Goal: Task Accomplishment & Management: Use online tool/utility

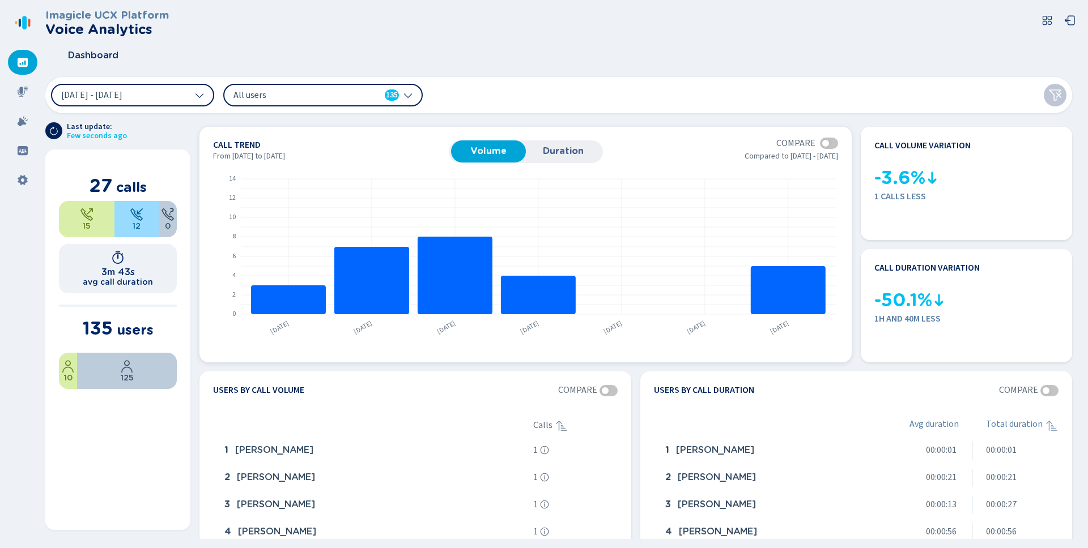
click at [826, 143] on div at bounding box center [825, 143] width 7 height 7
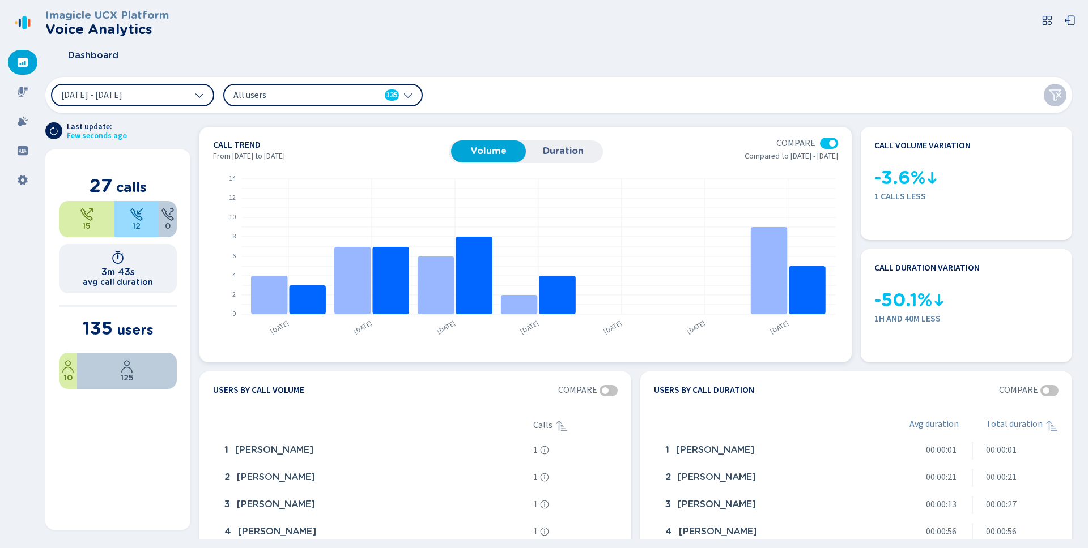
click at [826, 143] on div at bounding box center [829, 143] width 18 height 11
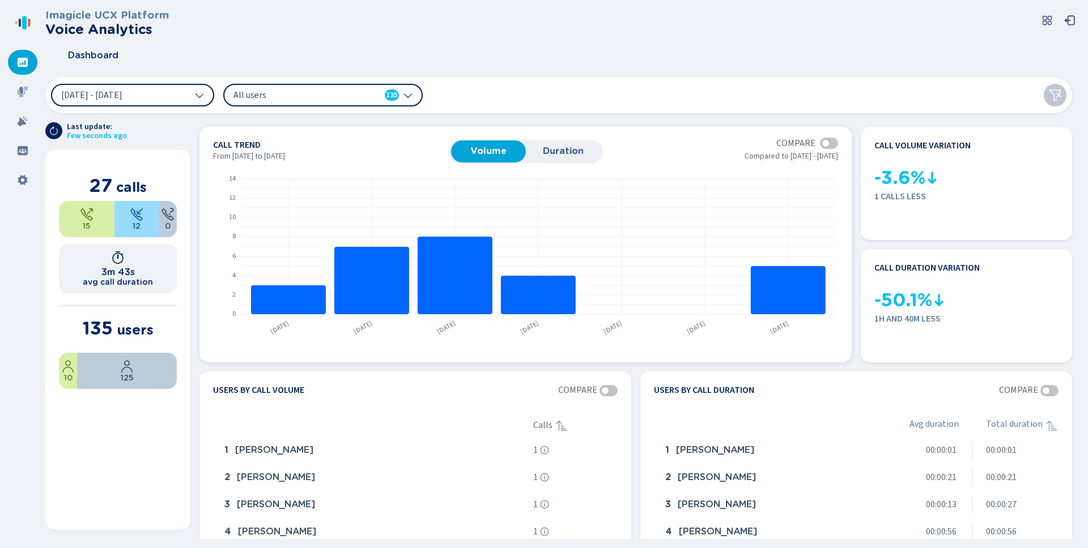
click at [826, 143] on div at bounding box center [825, 143] width 7 height 7
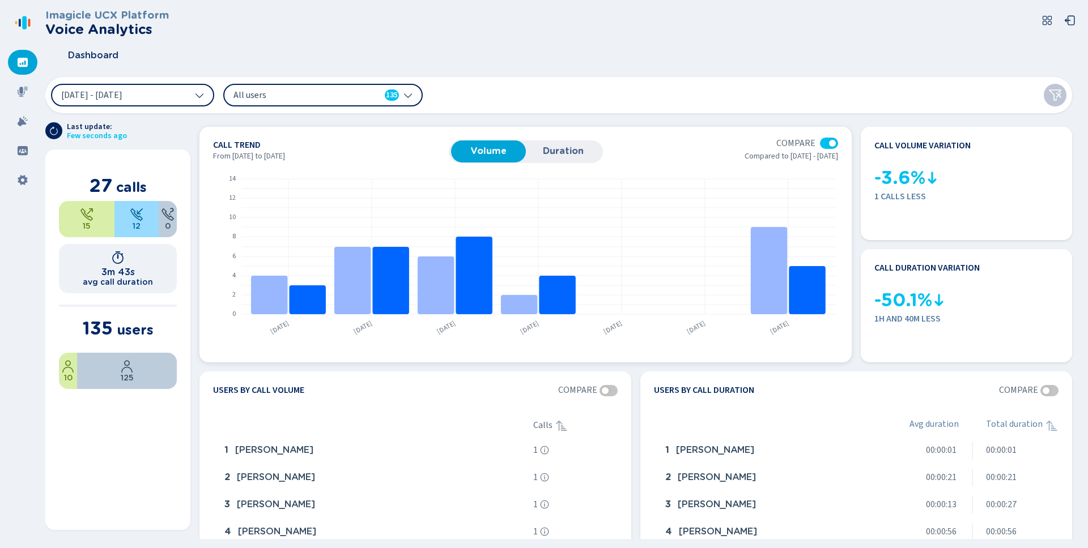
click at [826, 143] on div at bounding box center [829, 143] width 18 height 11
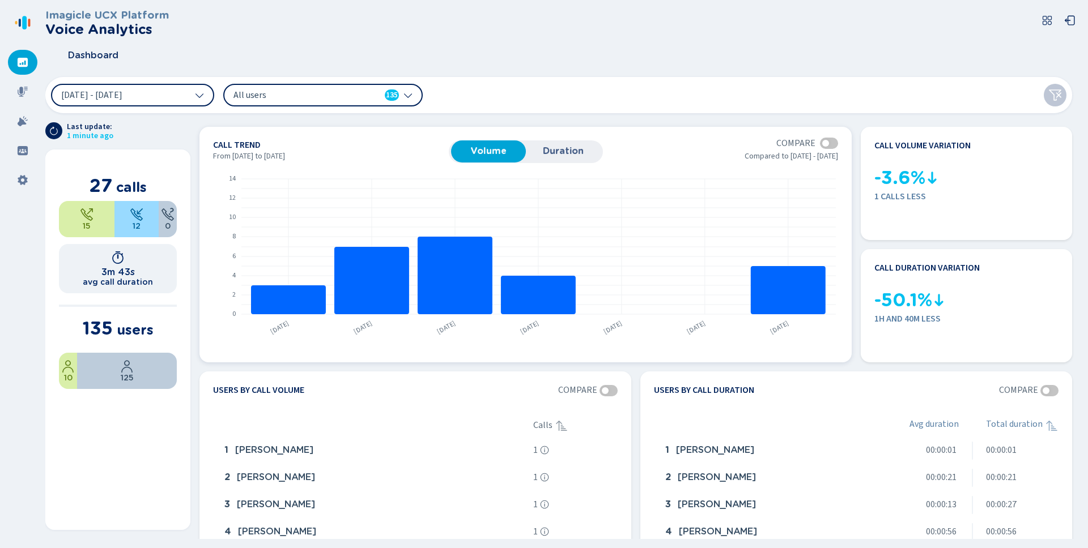
click at [549, 153] on span "Duration" at bounding box center [562, 151] width 63 height 10
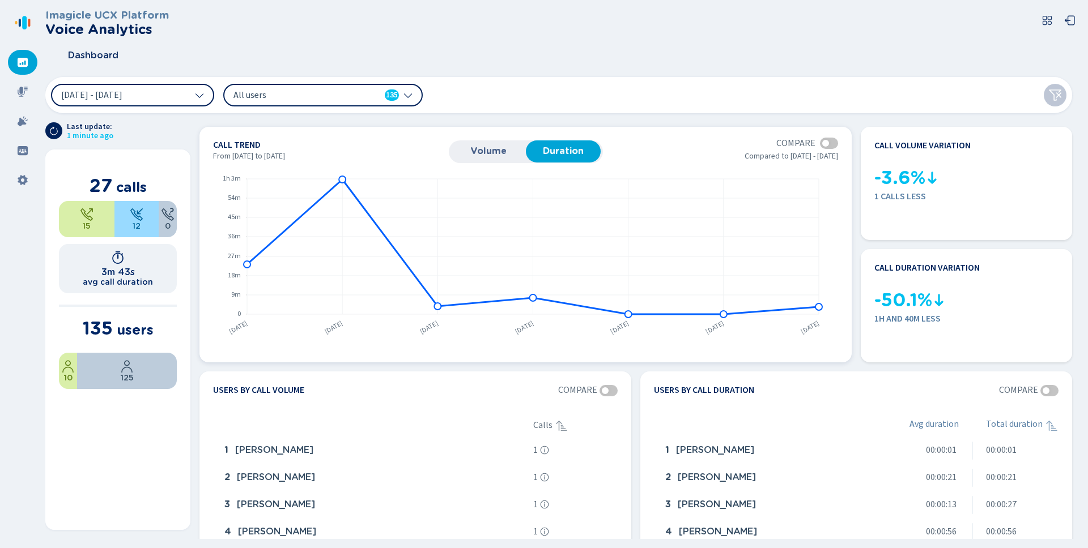
click at [496, 152] on span "Volume" at bounding box center [488, 151] width 63 height 10
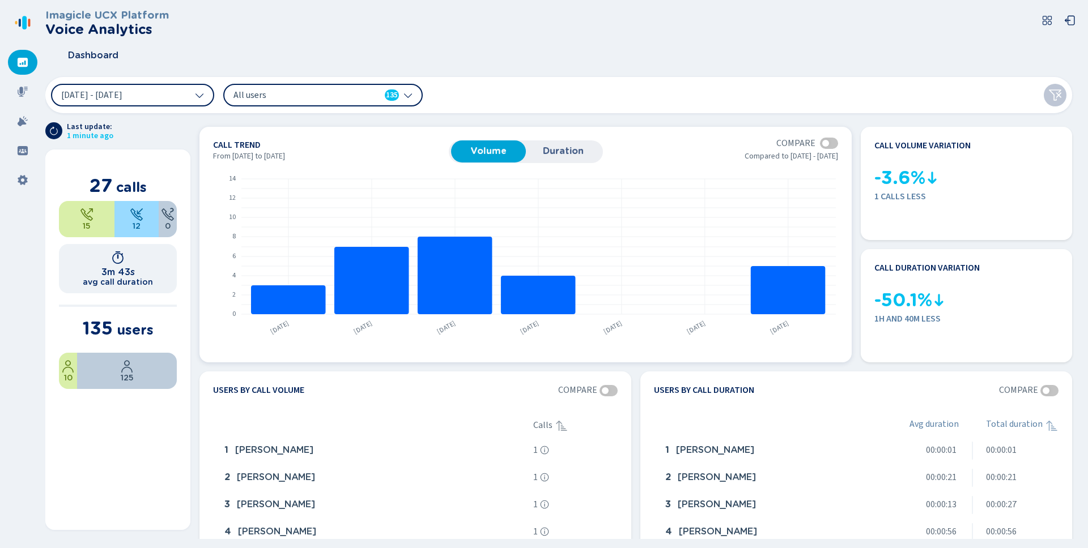
click at [560, 152] on span "Duration" at bounding box center [562, 151] width 63 height 10
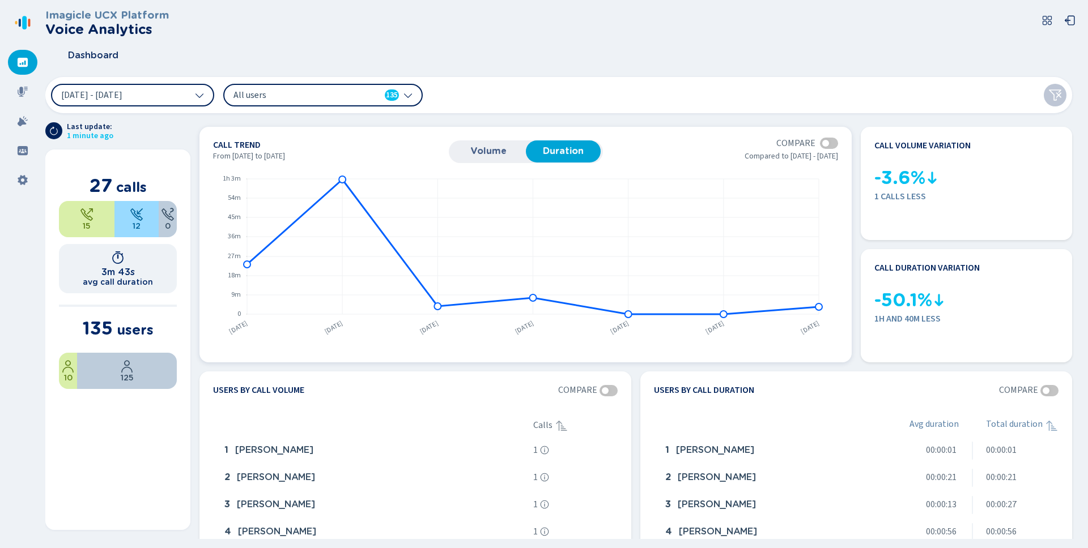
click at [500, 152] on span "Volume" at bounding box center [488, 151] width 63 height 10
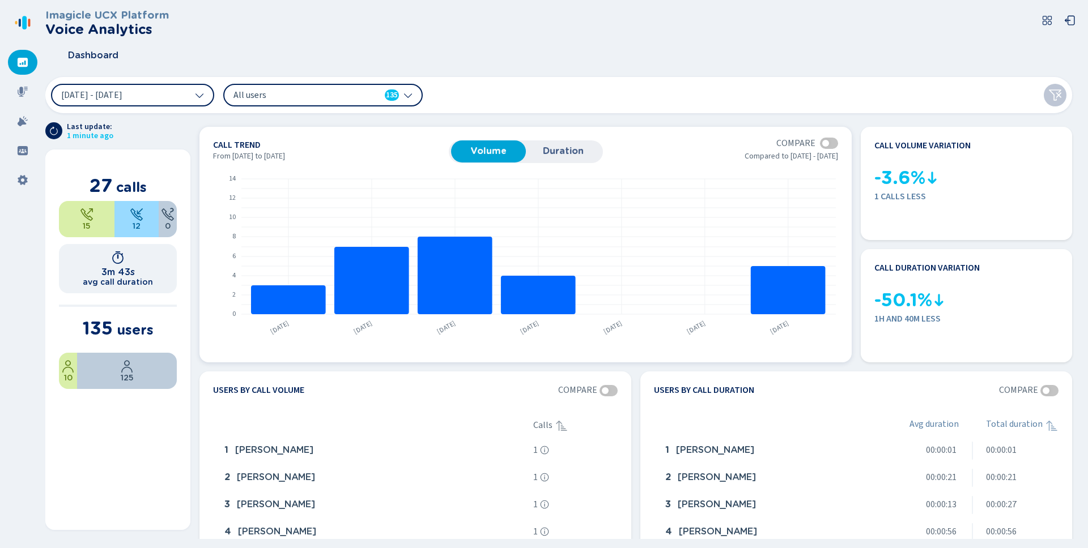
click at [570, 152] on span "Duration" at bounding box center [562, 151] width 63 height 10
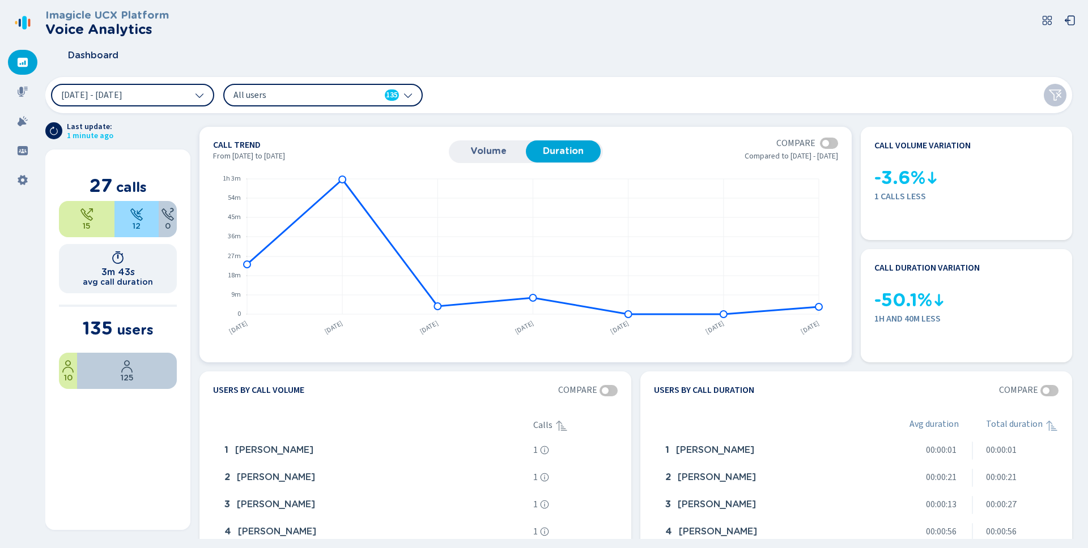
click at [494, 152] on span "Volume" at bounding box center [488, 151] width 63 height 10
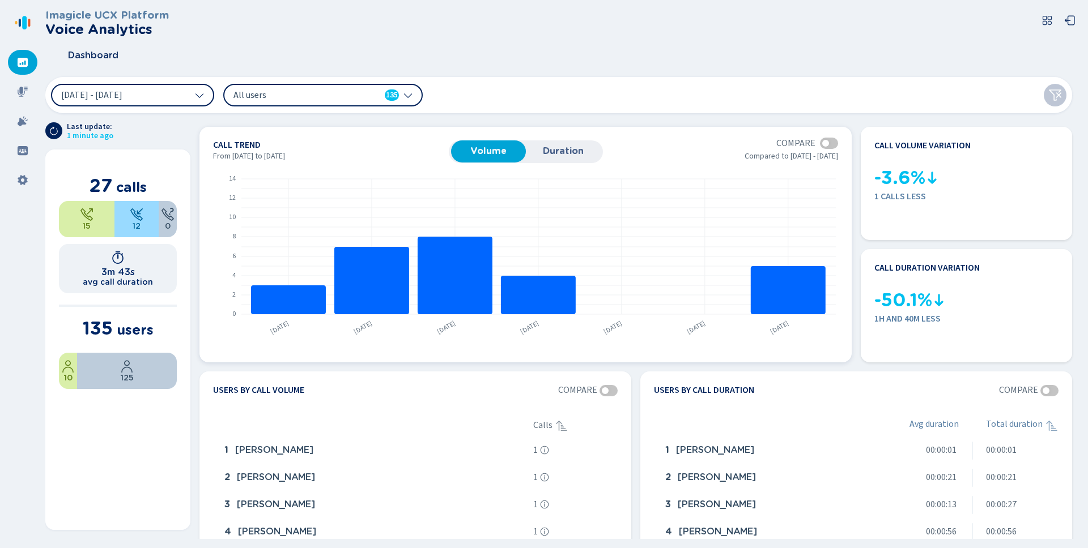
click at [554, 154] on span "Duration" at bounding box center [562, 151] width 63 height 10
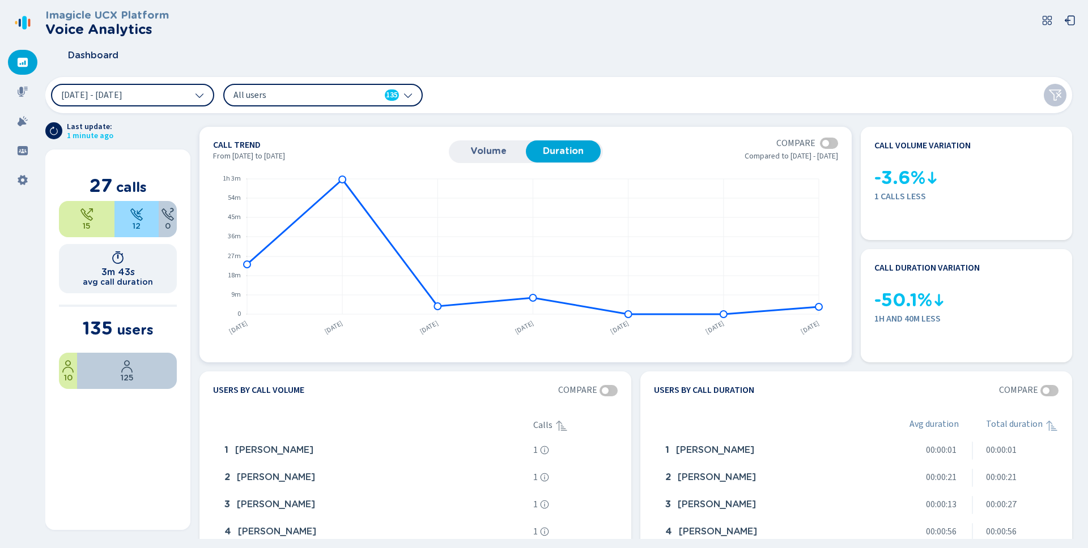
click at [495, 158] on button "Volume" at bounding box center [488, 152] width 75 height 22
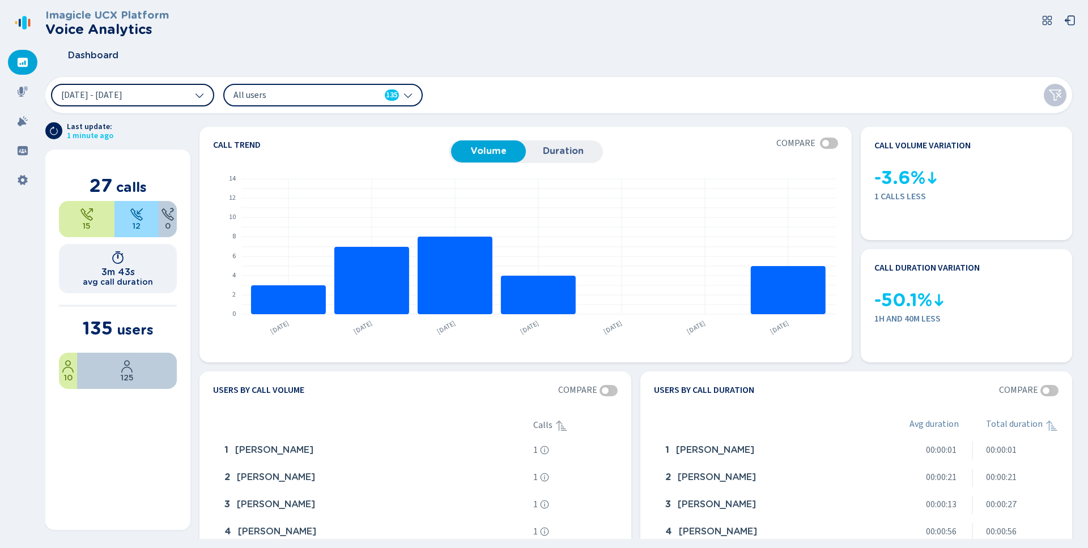
click at [197, 97] on icon at bounding box center [199, 95] width 9 height 9
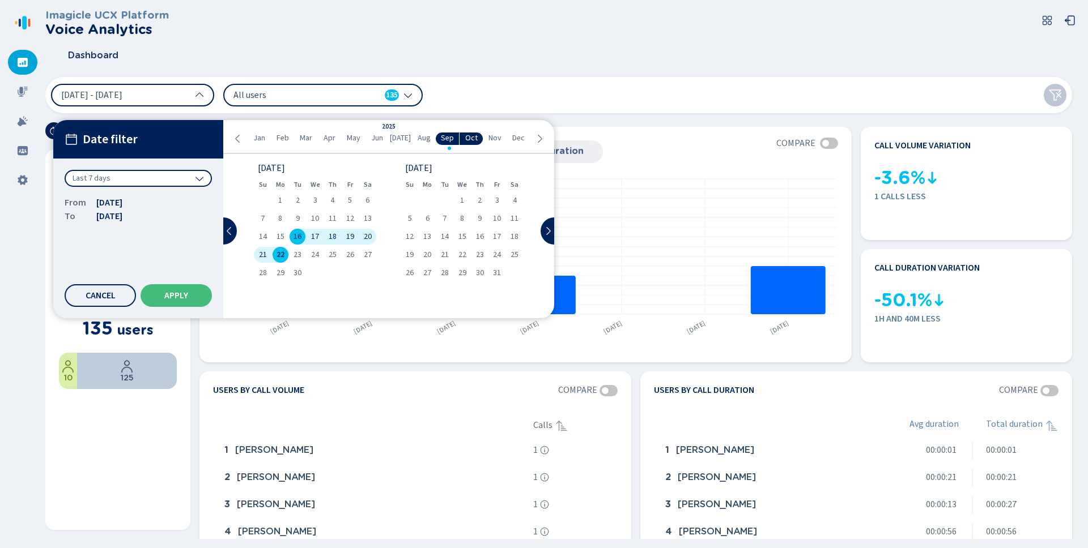
click at [424, 138] on span "Aug" at bounding box center [424, 138] width 13 height 9
click at [296, 199] on span "1" at bounding box center [298, 201] width 4 height 8
click at [410, 293] on span "31" at bounding box center [410, 291] width 8 height 8
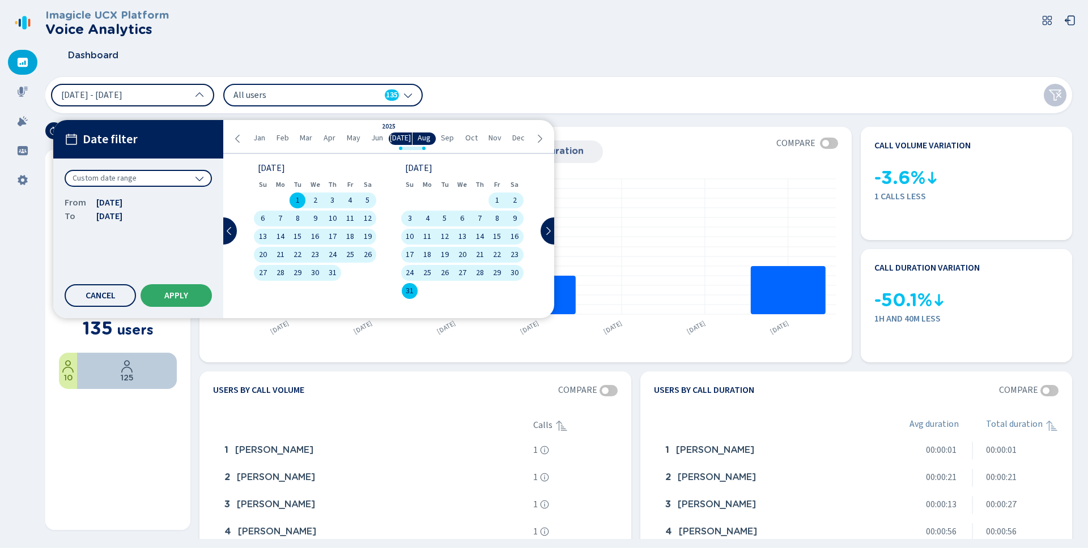
click at [199, 296] on button "Apply" at bounding box center [176, 295] width 71 height 23
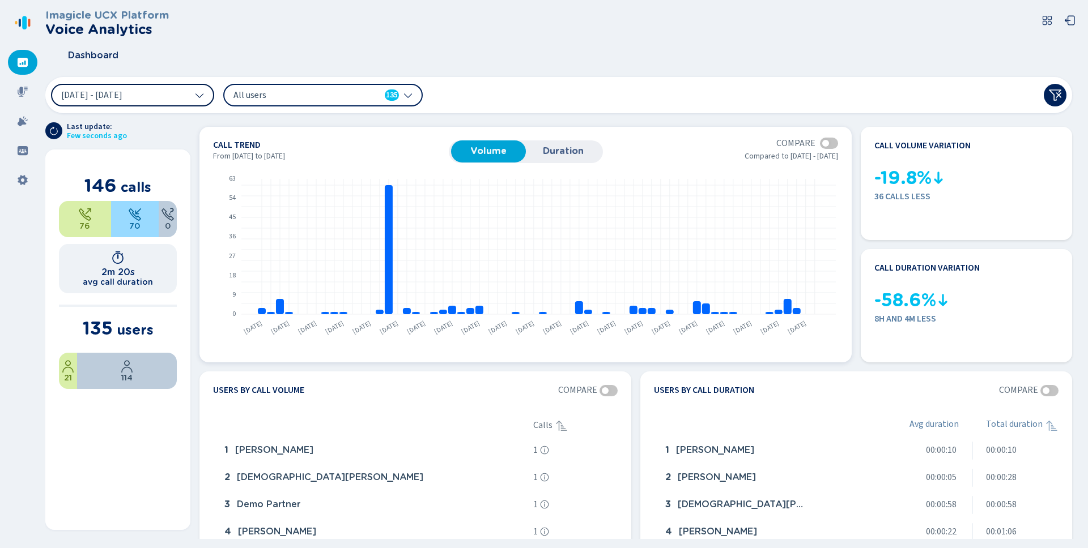
click at [575, 150] on span "Duration" at bounding box center [562, 151] width 63 height 10
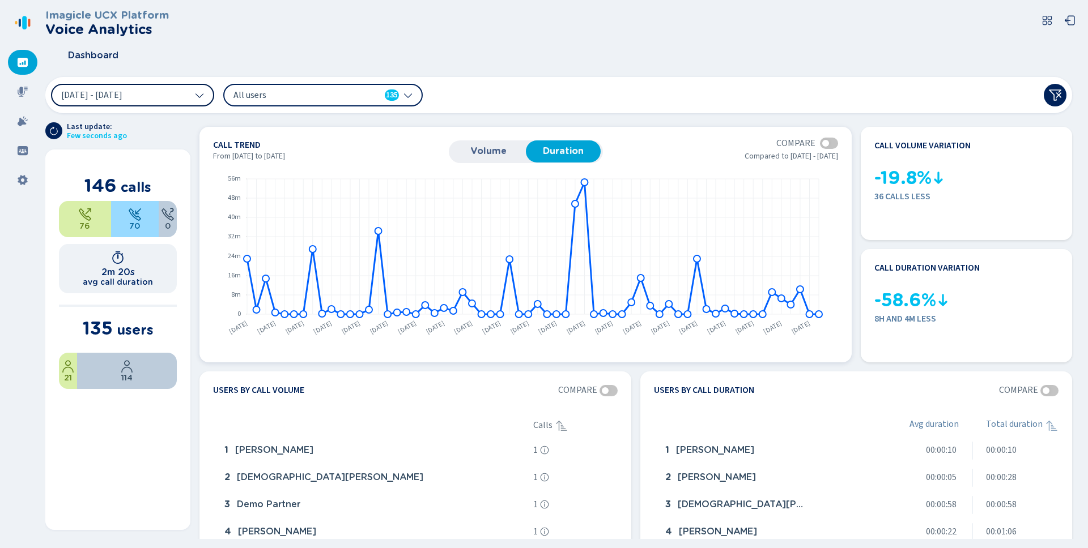
click at [487, 155] on span "Volume" at bounding box center [488, 151] width 63 height 10
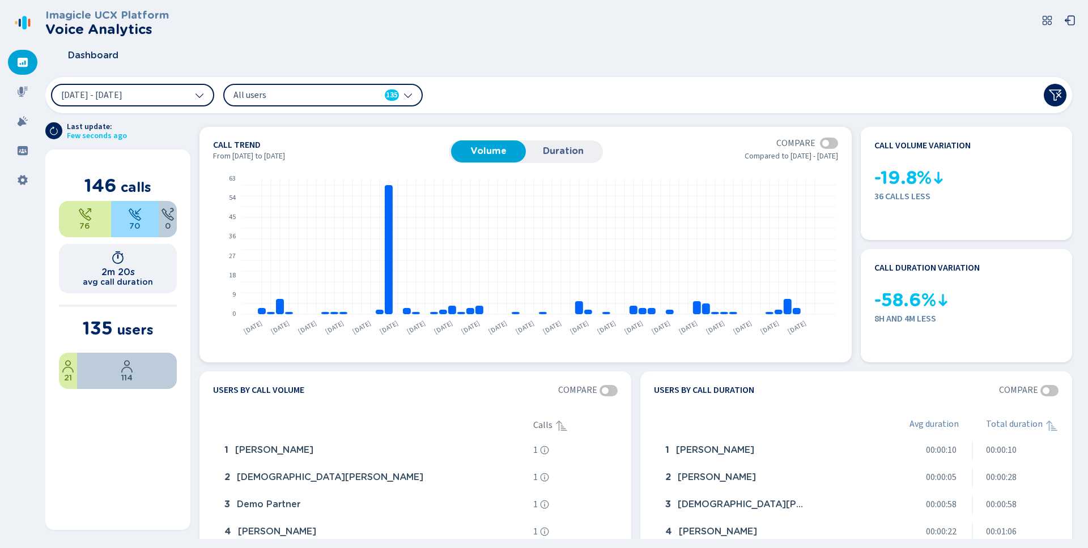
click at [567, 150] on span "Duration" at bounding box center [562, 151] width 63 height 10
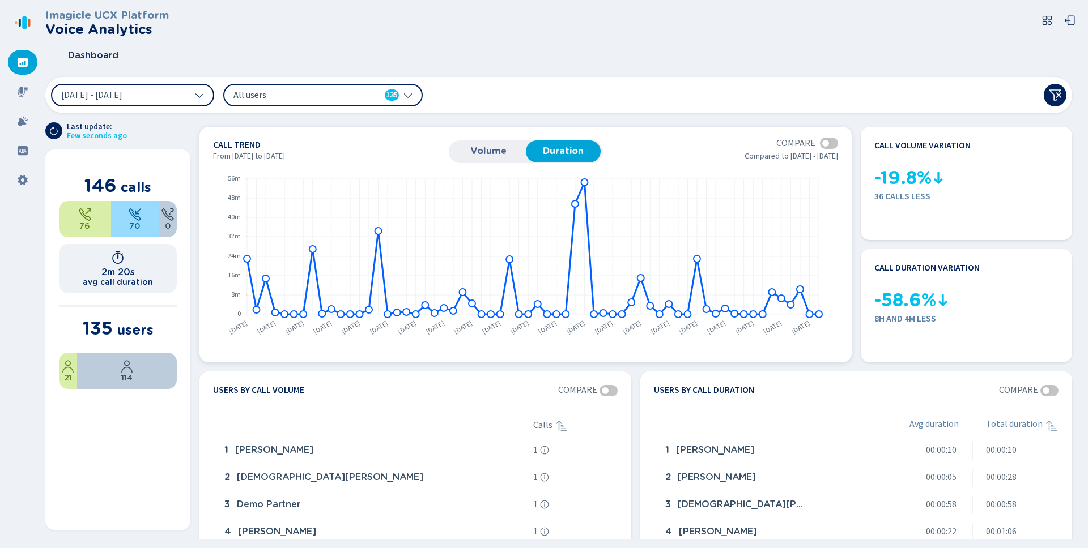
click at [504, 149] on span "Volume" at bounding box center [488, 151] width 63 height 10
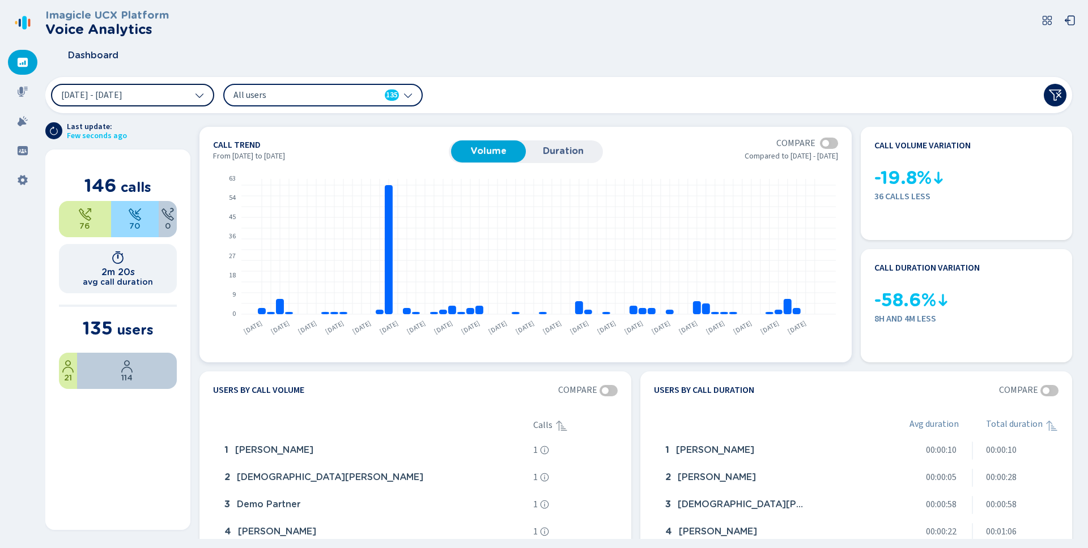
click at [563, 154] on span "Duration" at bounding box center [562, 151] width 63 height 10
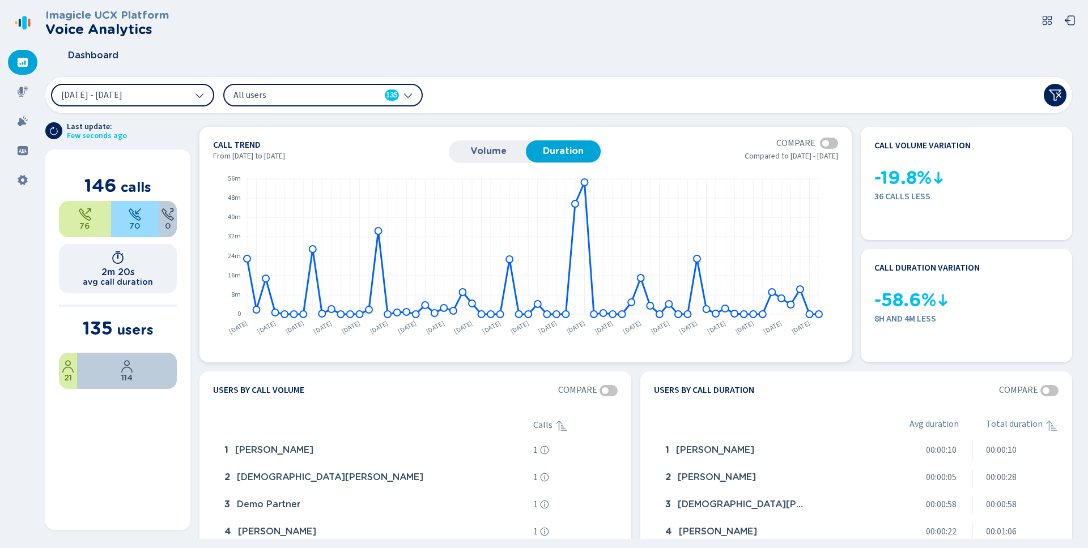
click at [482, 155] on span "Volume" at bounding box center [488, 151] width 63 height 10
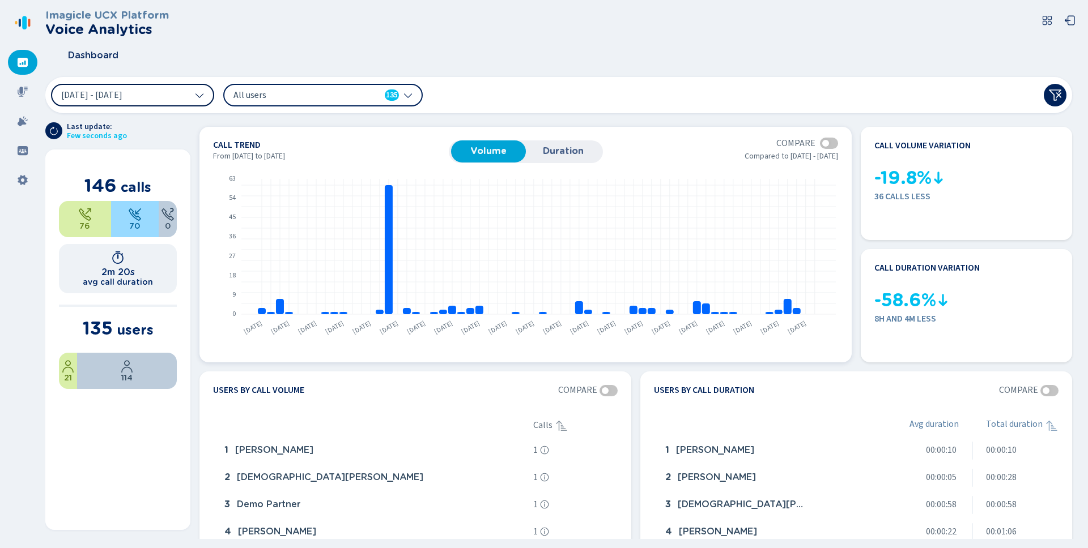
click at [547, 149] on span "Duration" at bounding box center [562, 151] width 63 height 10
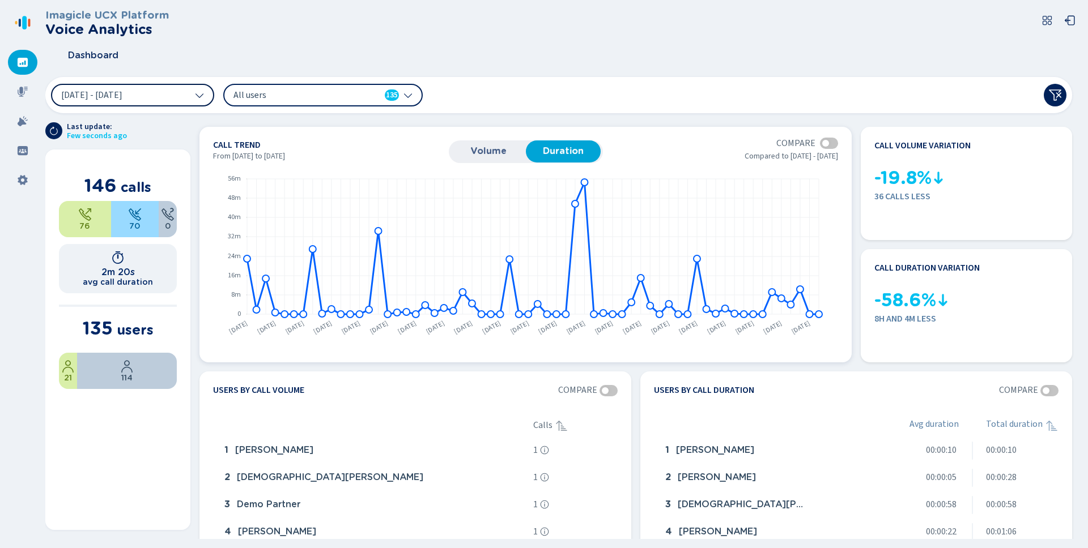
click at [494, 152] on span "Volume" at bounding box center [488, 151] width 63 height 10
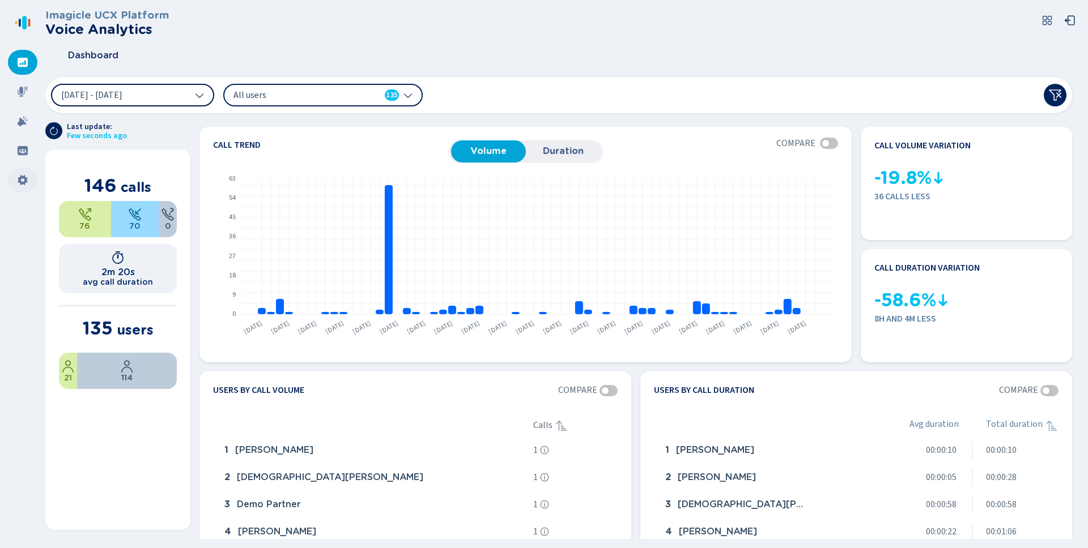
click at [25, 182] on icon at bounding box center [23, 180] width 10 height 10
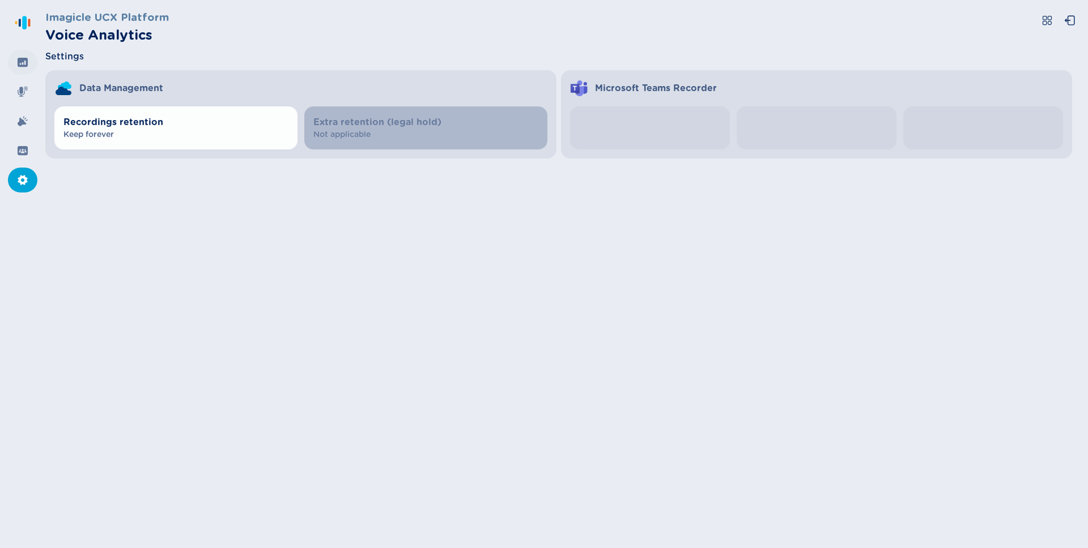
click at [23, 63] on icon at bounding box center [22, 62] width 11 height 11
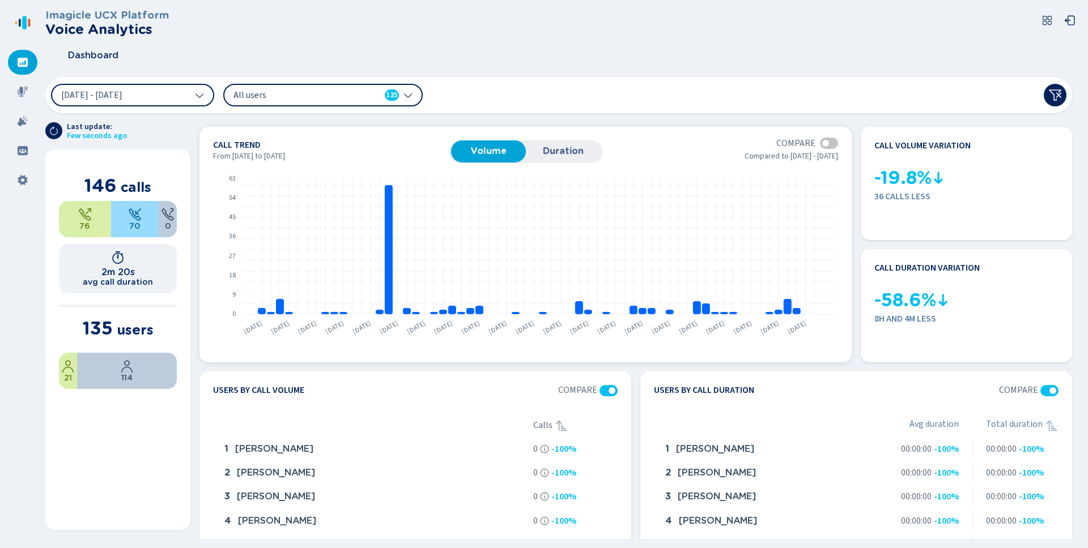
click at [830, 143] on div at bounding box center [829, 143] width 18 height 11
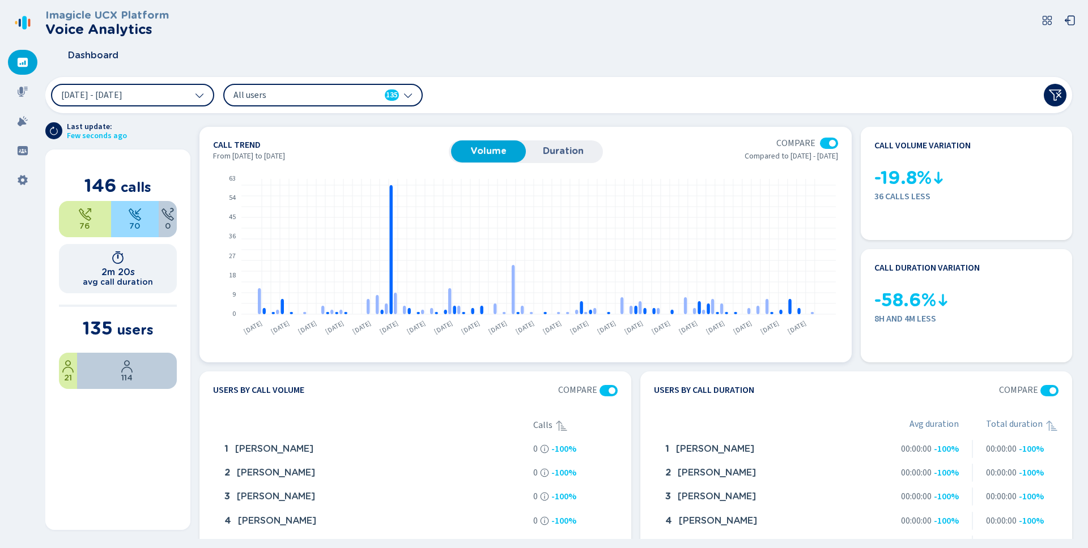
click at [830, 143] on div at bounding box center [832, 143] width 7 height 7
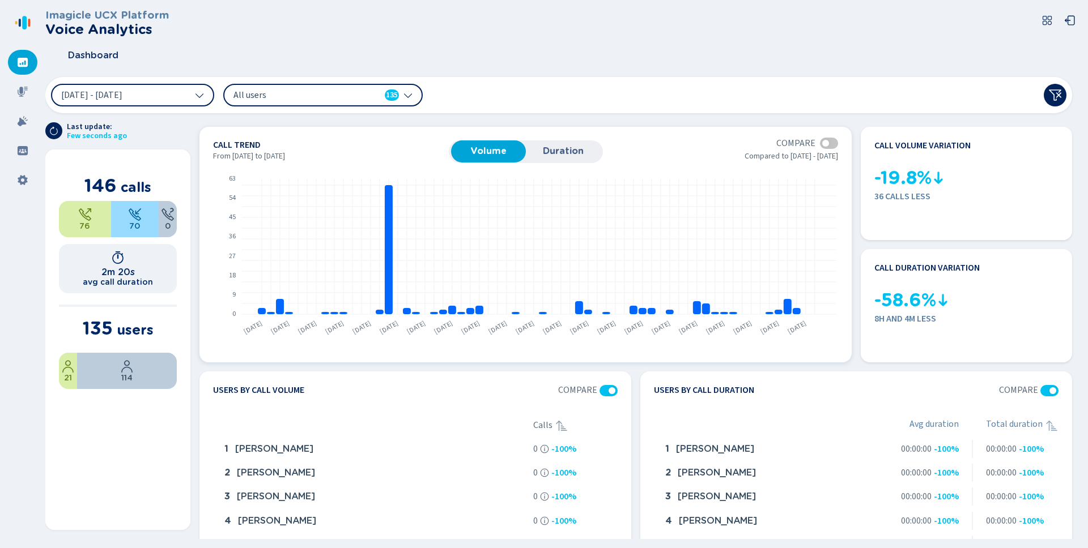
click at [830, 143] on div at bounding box center [829, 143] width 18 height 11
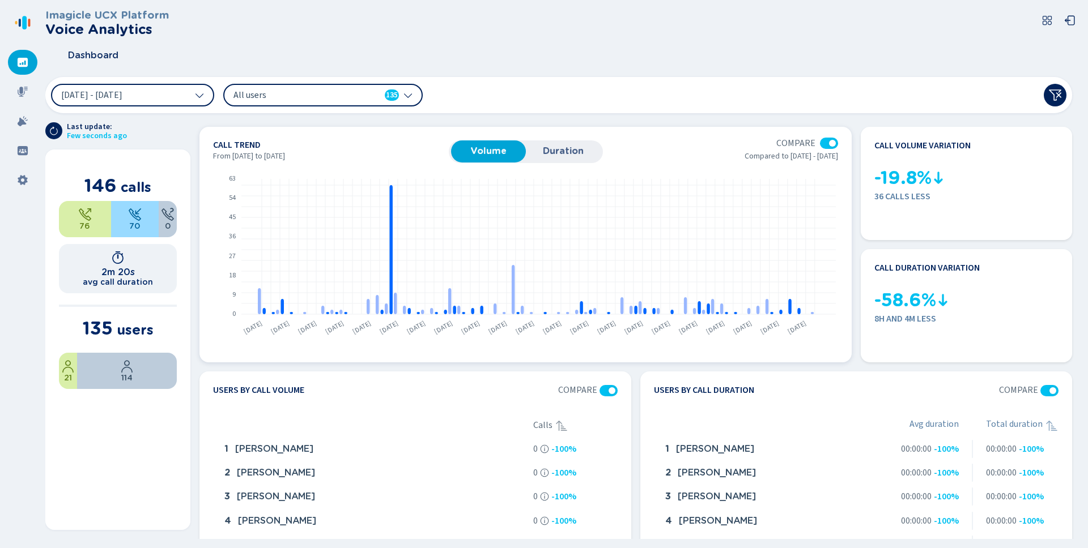
click at [830, 143] on div at bounding box center [832, 143] width 7 height 7
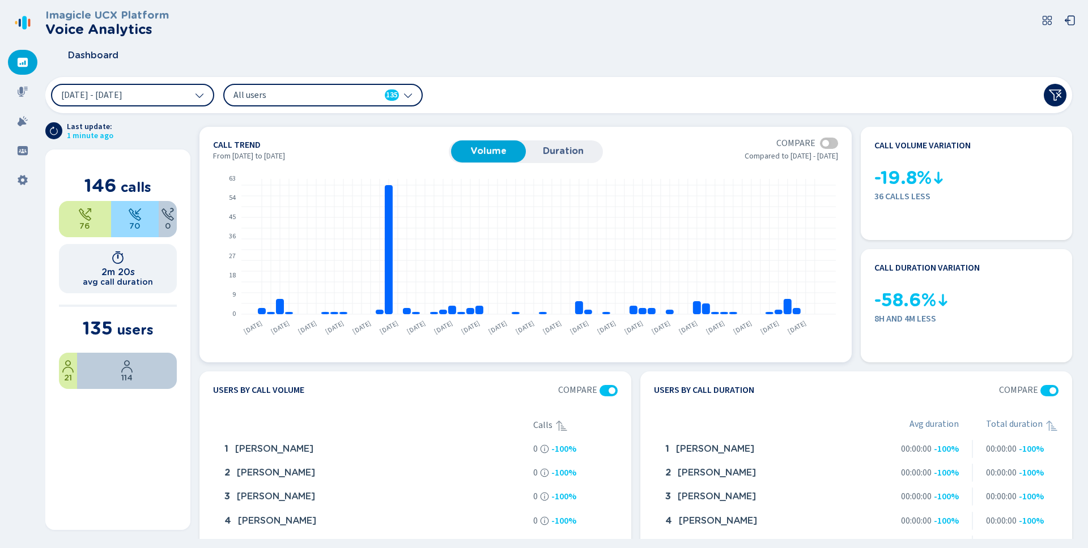
click at [827, 142] on div at bounding box center [829, 143] width 18 height 11
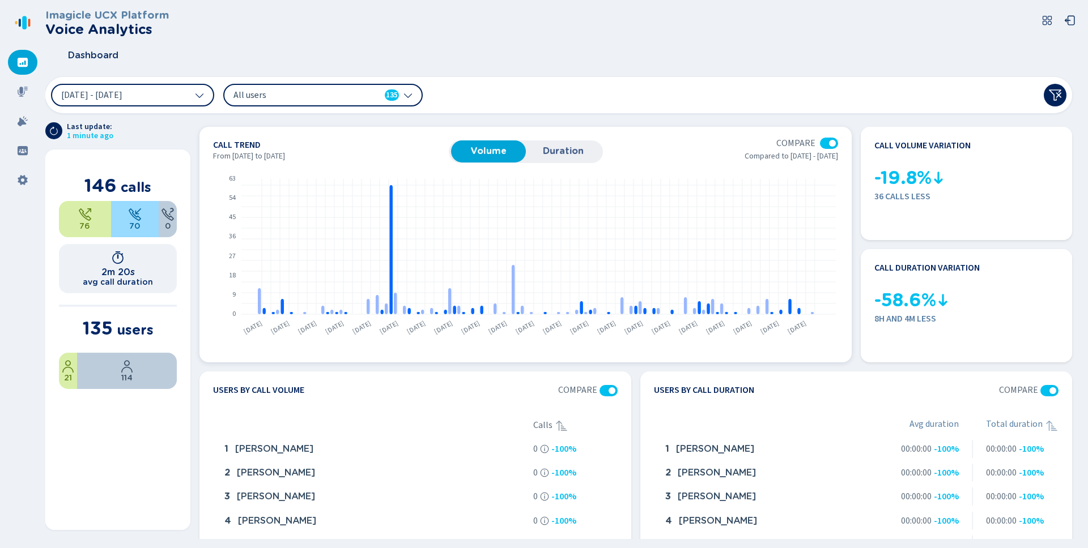
click at [829, 142] on div at bounding box center [832, 143] width 7 height 7
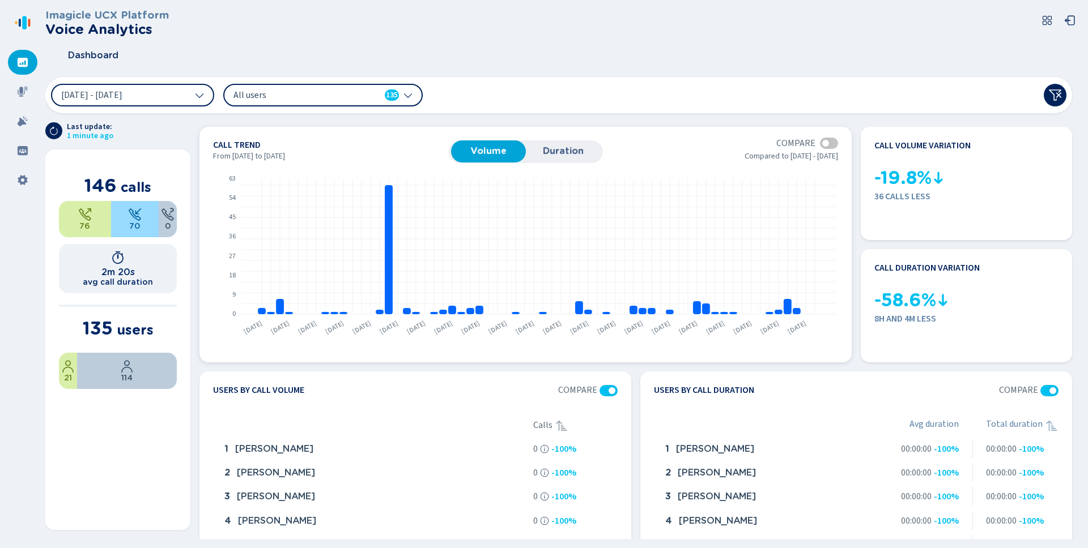
click at [827, 142] on div at bounding box center [829, 143] width 18 height 11
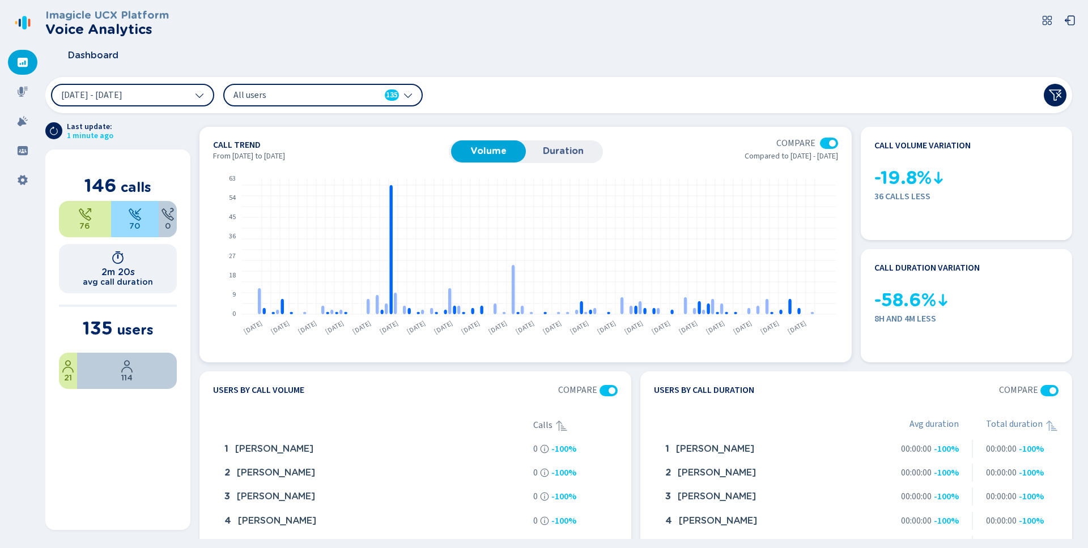
click at [829, 142] on div at bounding box center [832, 143] width 7 height 7
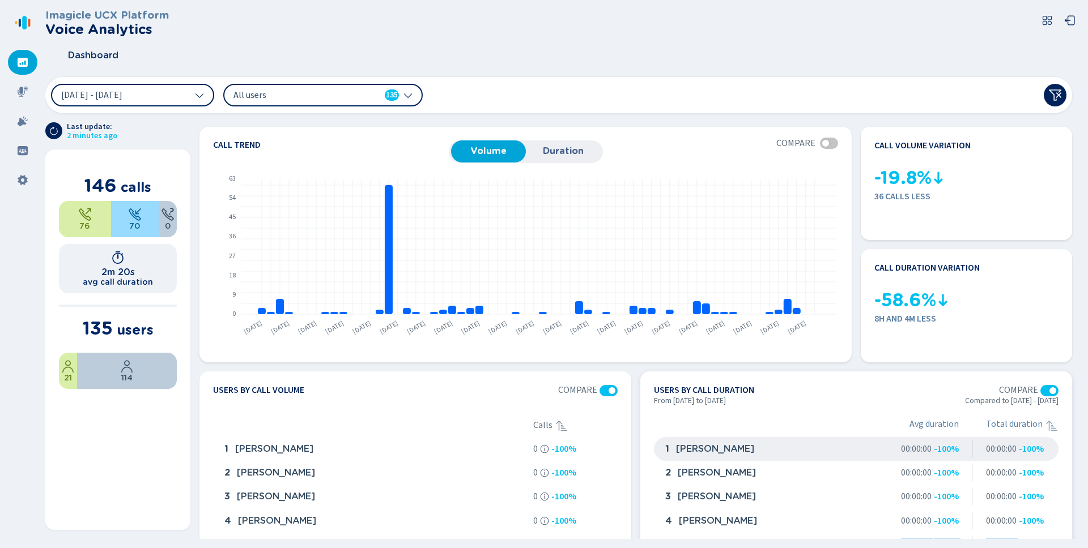
scroll to position [5, 0]
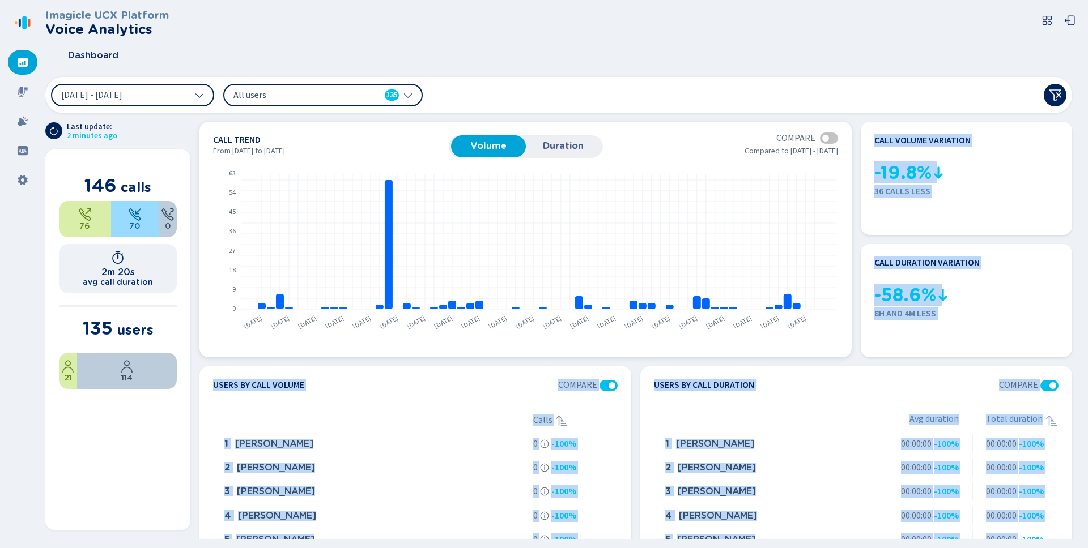
drag, startPoint x: 1084, startPoint y: 539, endPoint x: 725, endPoint y: 350, distance: 406.5
click at [725, 350] on section "Imagicle UCX Platform Voice Analytics Dashboard [DATE] - [DATE] All users 135 L…" at bounding box center [566, 274] width 1043 height 548
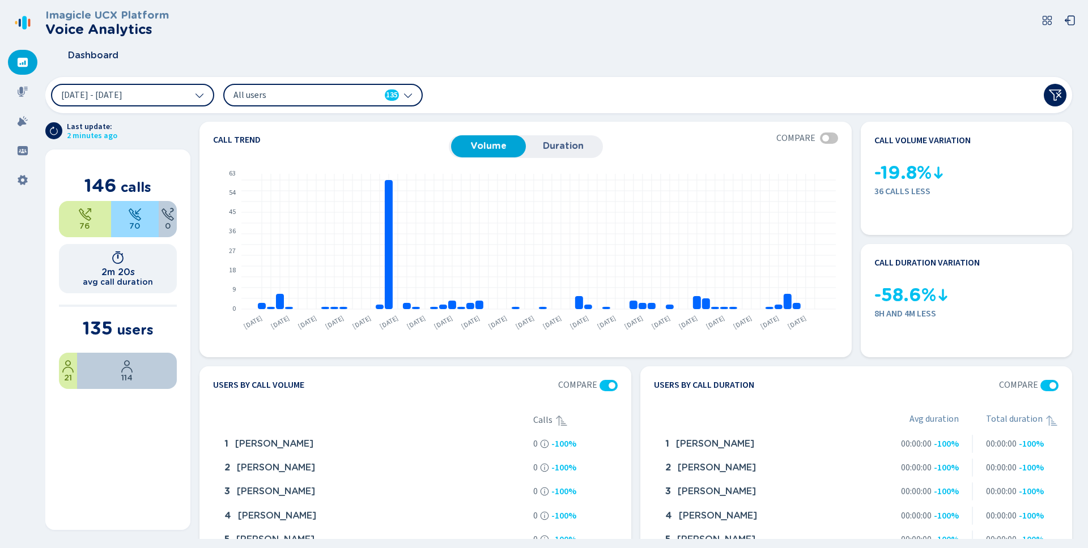
click at [789, 41] on div "Dashboard" at bounding box center [563, 55] width 1036 height 28
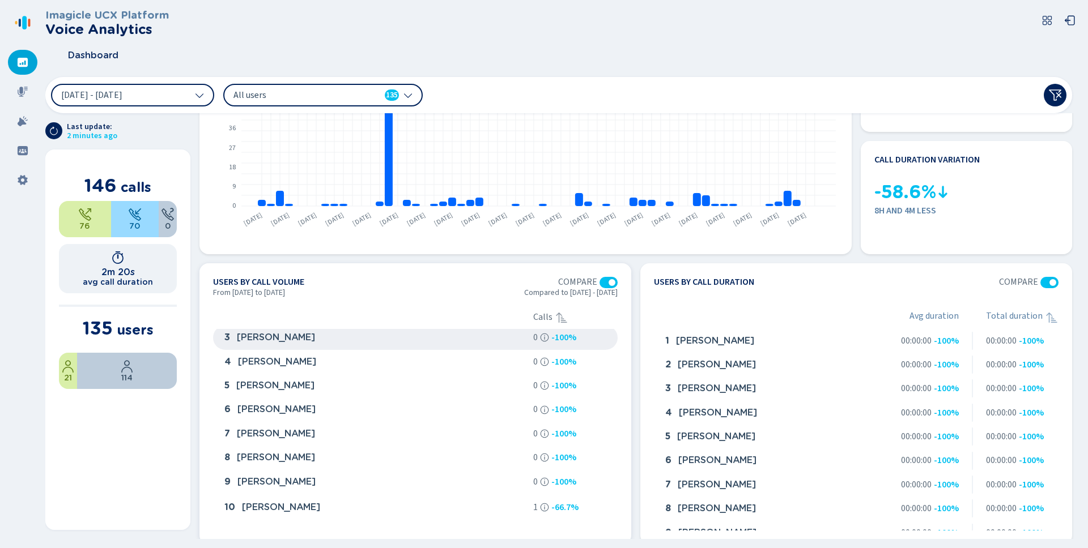
scroll to position [68, 0]
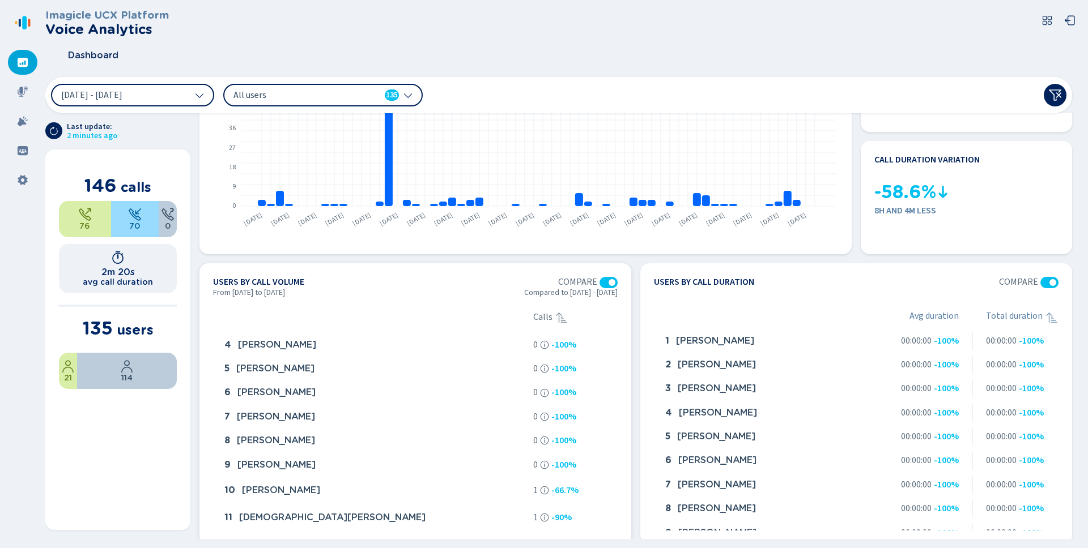
click at [605, 289] on span "Compared to [DATE] - [DATE]" at bounding box center [570, 295] width 93 height 14
click at [605, 284] on div at bounding box center [608, 282] width 18 height 11
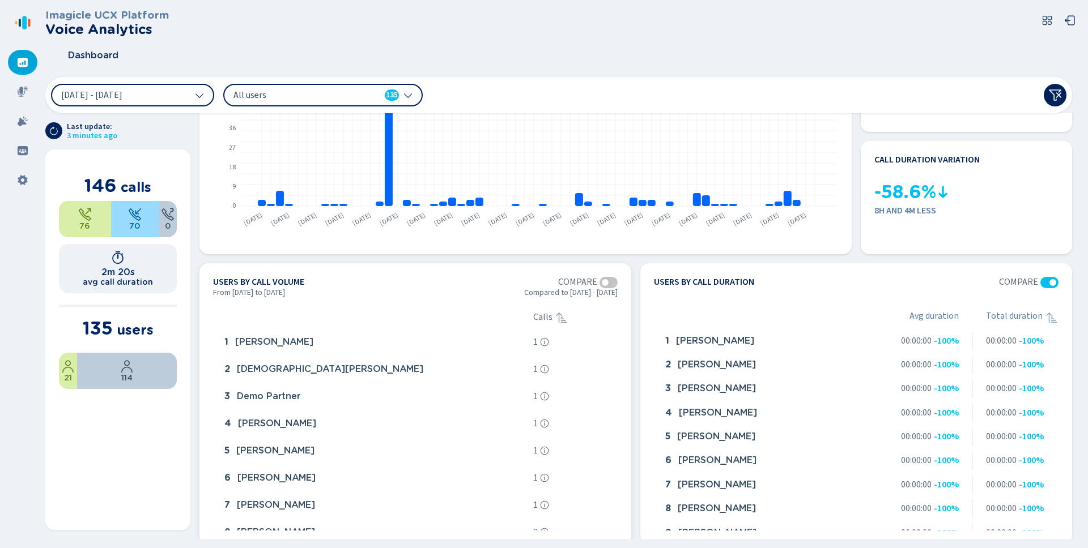
click at [605, 284] on div at bounding box center [605, 282] width 7 height 7
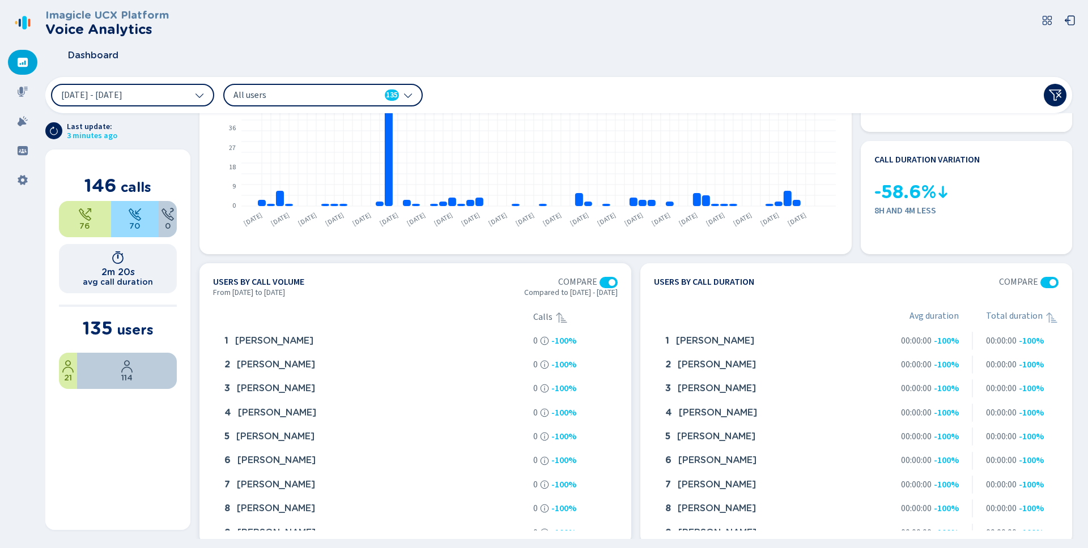
click at [605, 284] on div at bounding box center [608, 282] width 18 height 11
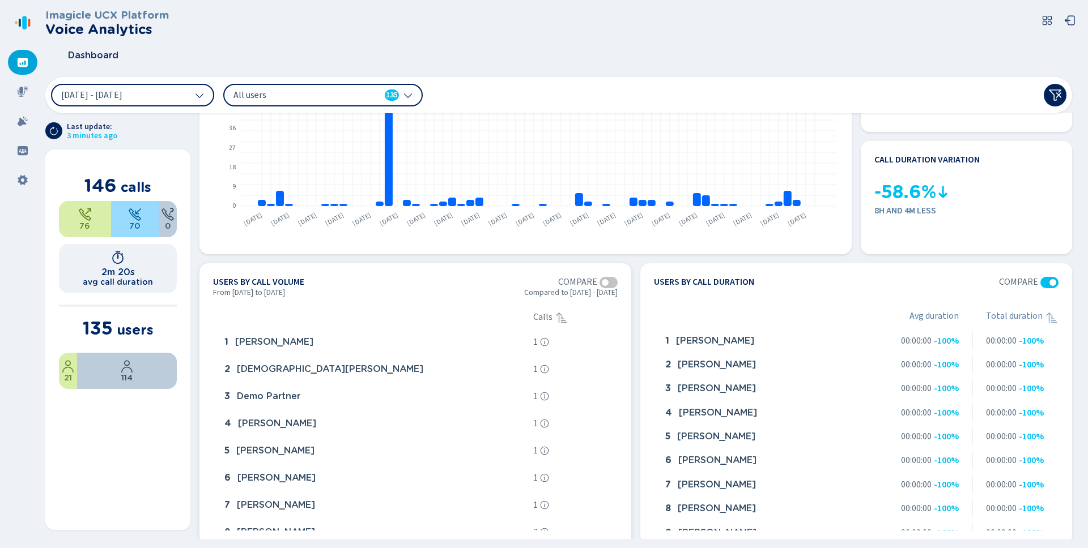
click at [605, 284] on div at bounding box center [605, 282] width 7 height 7
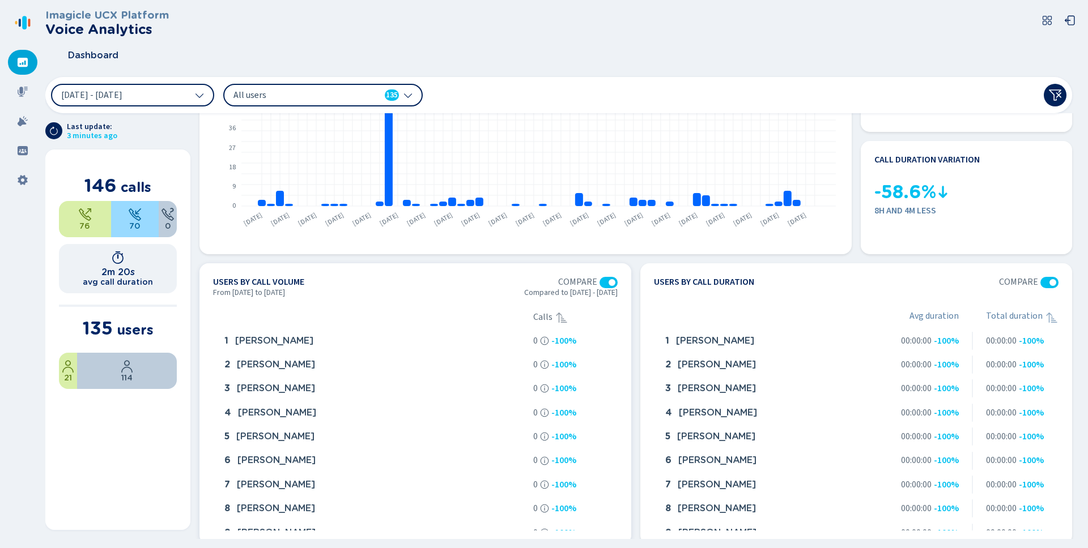
click at [605, 284] on div at bounding box center [608, 282] width 18 height 11
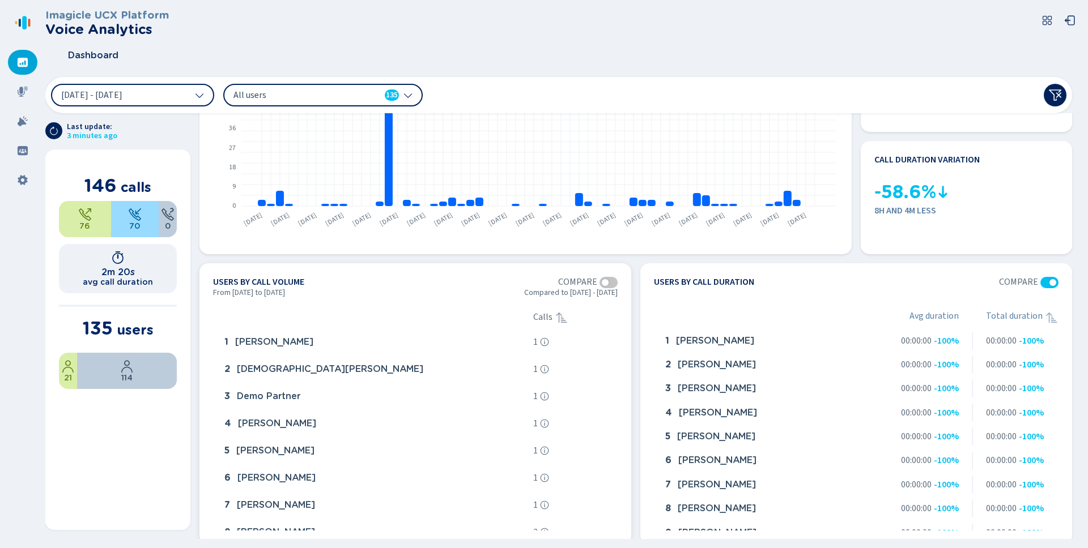
click at [547, 319] on span "Calls" at bounding box center [542, 317] width 19 height 10
click at [603, 283] on div at bounding box center [605, 282] width 7 height 7
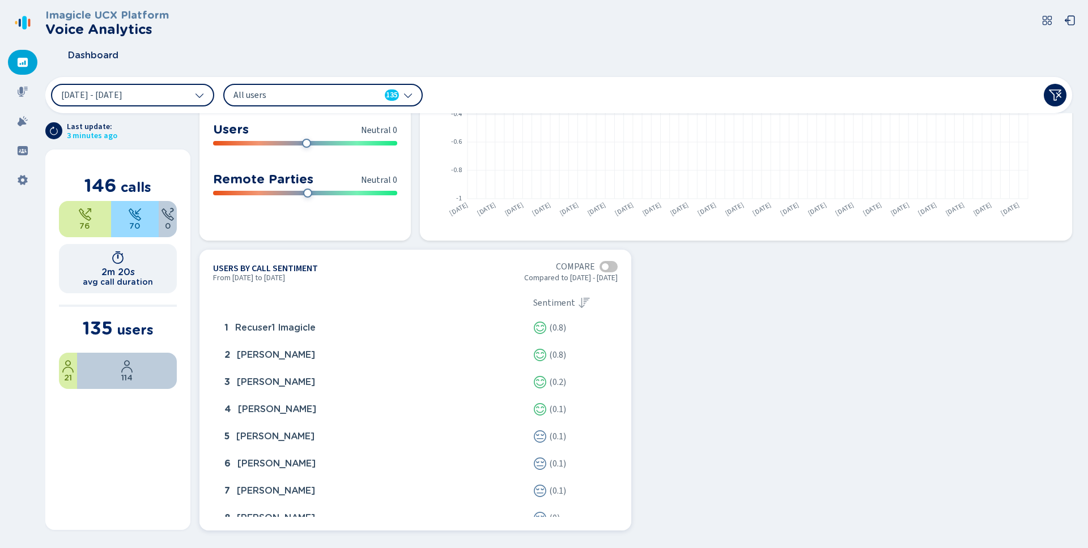
click at [609, 267] on div at bounding box center [608, 266] width 18 height 11
click at [609, 267] on div at bounding box center [612, 266] width 7 height 7
click at [609, 267] on div at bounding box center [608, 266] width 18 height 11
click at [609, 267] on div at bounding box center [612, 266] width 7 height 7
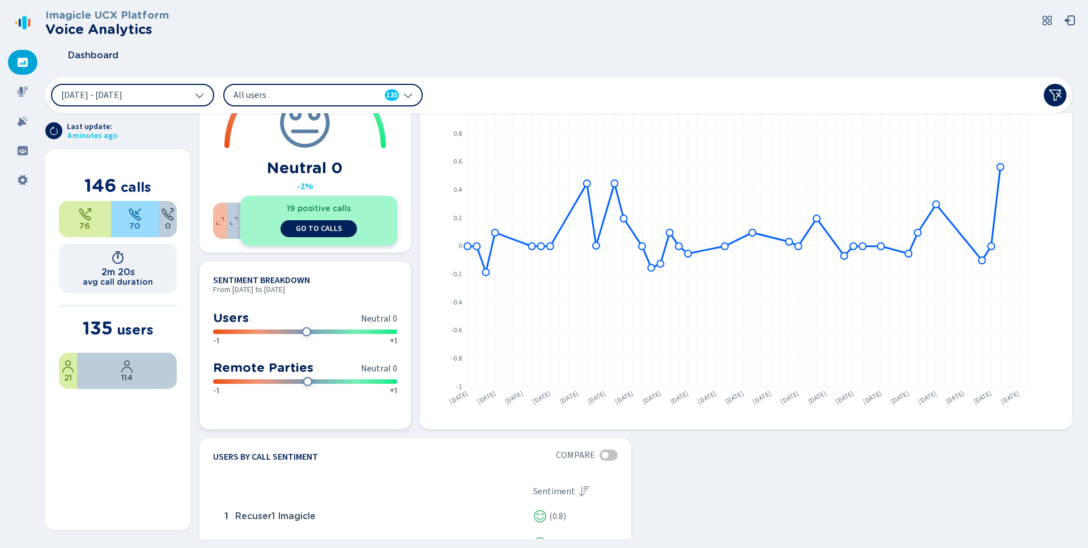
scroll to position [650, 0]
drag, startPoint x: 308, startPoint y: 381, endPoint x: 338, endPoint y: 382, distance: 30.1
click at [338, 382] on div "-1 +1" at bounding box center [305, 388] width 184 height 18
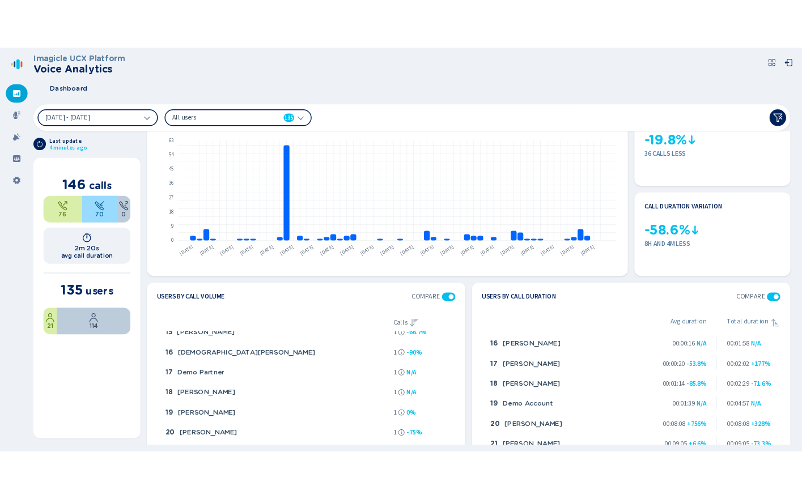
scroll to position [0, 0]
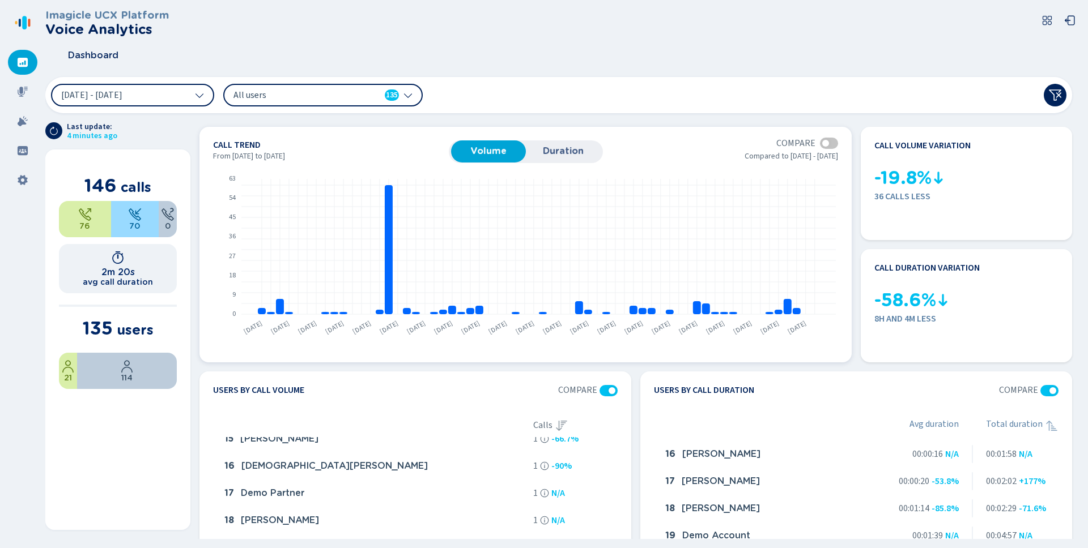
click at [556, 141] on button "Duration" at bounding box center [563, 152] width 75 height 22
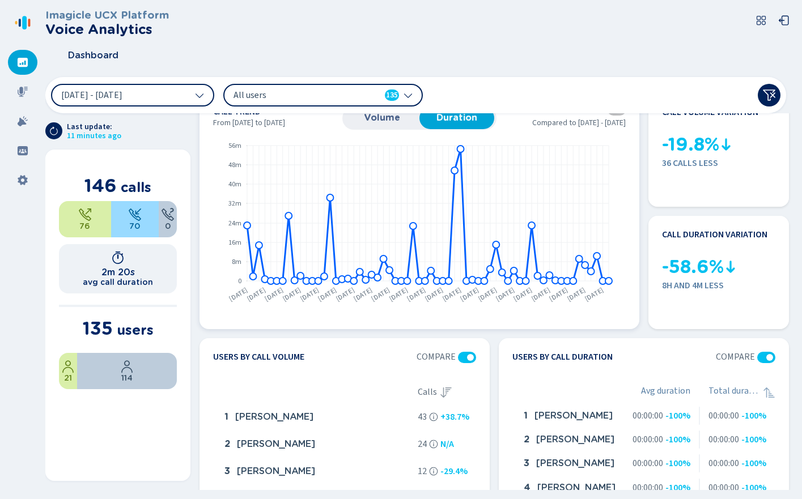
scroll to position [33, 0]
